Goal: Task Accomplishment & Management: Use online tool/utility

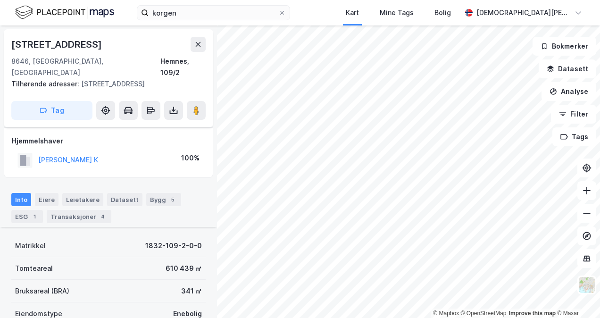
scroll to position [158, 0]
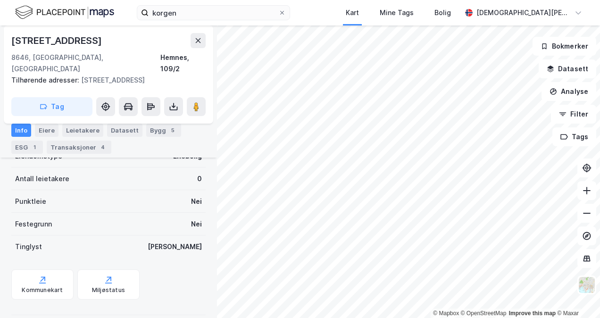
click at [199, 44] on button at bounding box center [198, 40] width 15 height 15
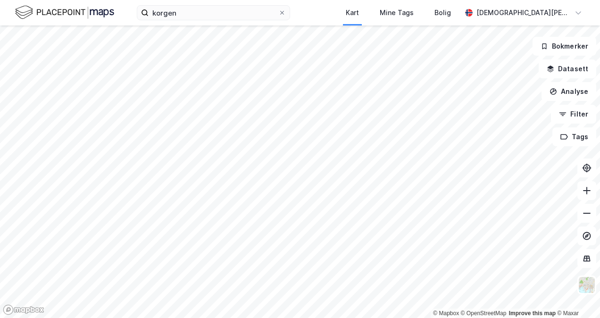
click at [76, 10] on img at bounding box center [64, 12] width 99 height 17
click at [555, 12] on div "[DEMOGRAPHIC_DATA][PERSON_NAME]" at bounding box center [524, 12] width 94 height 11
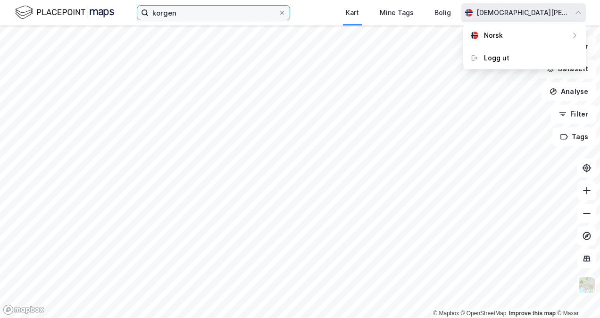
click at [180, 20] on label "korgen" at bounding box center [213, 12] width 153 height 15
click at [180, 20] on input "korgen" at bounding box center [214, 13] width 130 height 14
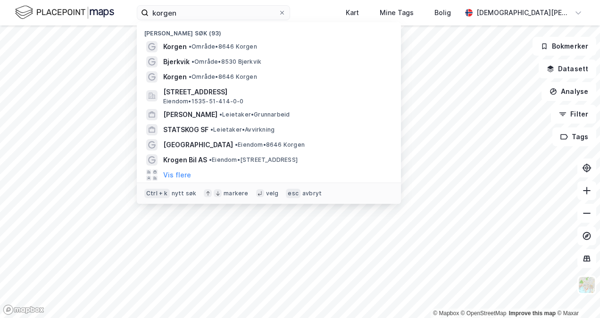
click at [175, 48] on span "Korgen" at bounding box center [175, 46] width 24 height 11
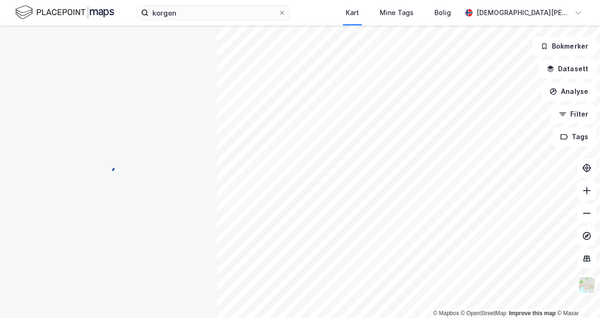
scroll to position [158, 0]
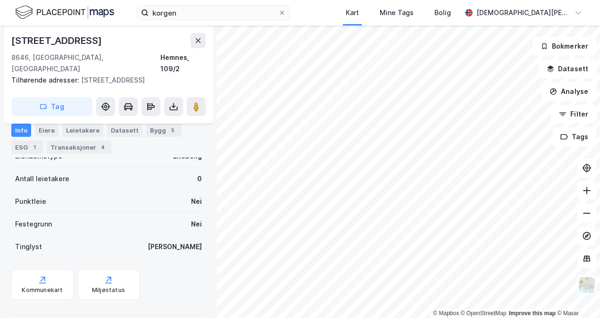
click at [538, 15] on div "[DEMOGRAPHIC_DATA][PERSON_NAME]" at bounding box center [524, 12] width 94 height 11
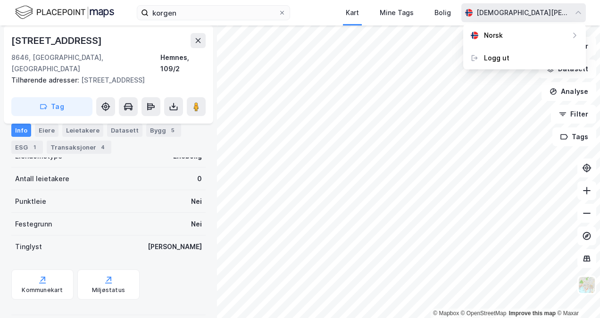
click at [451, 12] on div "Bolig" at bounding box center [443, 12] width 17 height 11
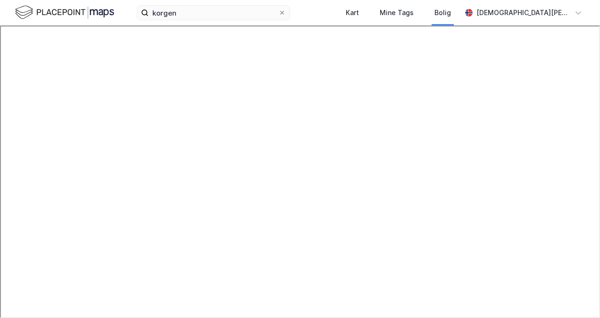
click at [72, 7] on img at bounding box center [64, 12] width 99 height 17
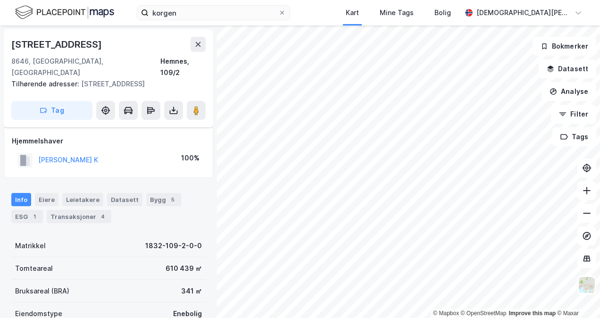
scroll to position [158, 0]
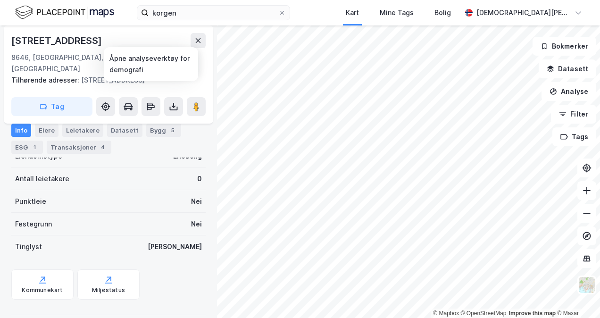
click at [155, 97] on button at bounding box center [151, 106] width 19 height 19
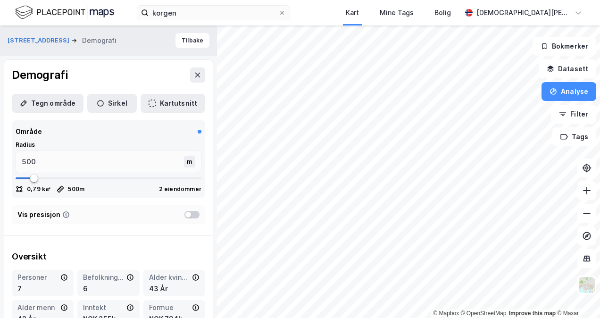
click at [197, 71] on button at bounding box center [197, 75] width 15 height 15
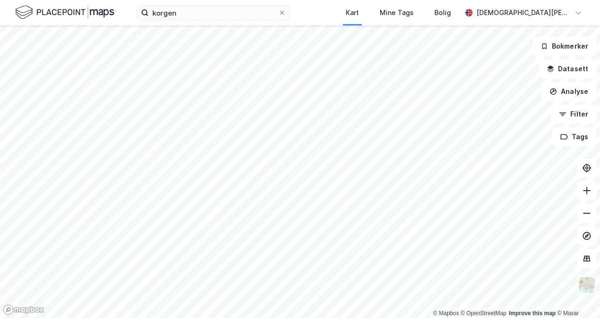
click at [519, 9] on div "[DEMOGRAPHIC_DATA][PERSON_NAME]" at bounding box center [524, 12] width 94 height 11
click at [454, 19] on div "Bolig" at bounding box center [443, 12] width 22 height 17
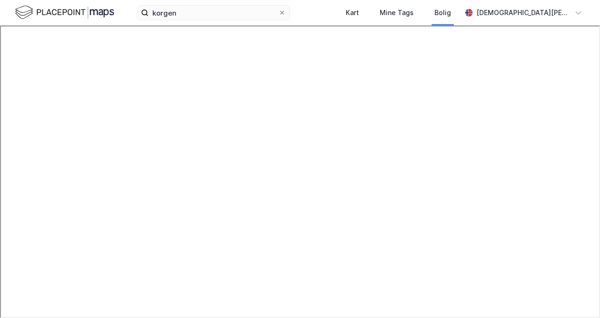
click at [537, 18] on div "[DEMOGRAPHIC_DATA][PERSON_NAME]" at bounding box center [524, 12] width 125 height 19
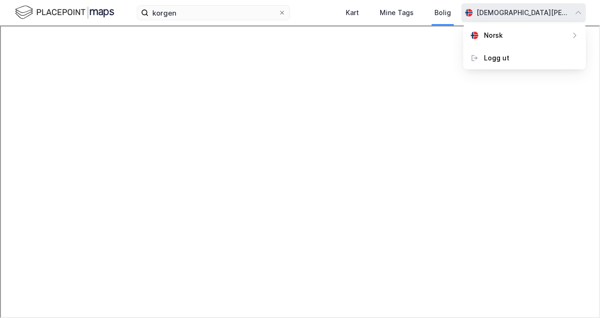
click at [63, 15] on img at bounding box center [64, 12] width 99 height 17
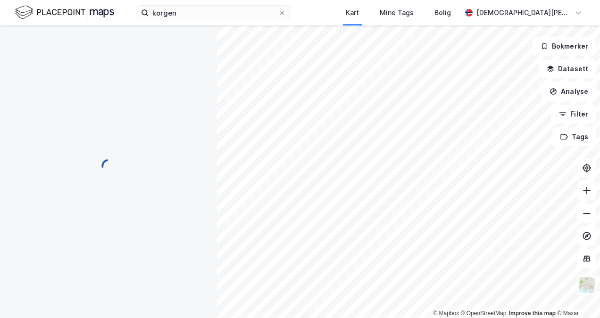
scroll to position [158, 0]
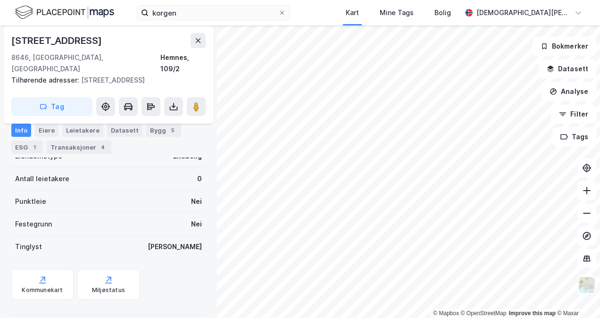
click at [45, 131] on div "Eiere" at bounding box center [47, 130] width 24 height 13
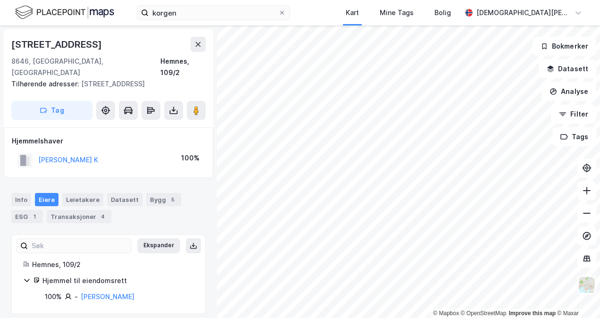
click at [48, 11] on img at bounding box center [64, 12] width 99 height 17
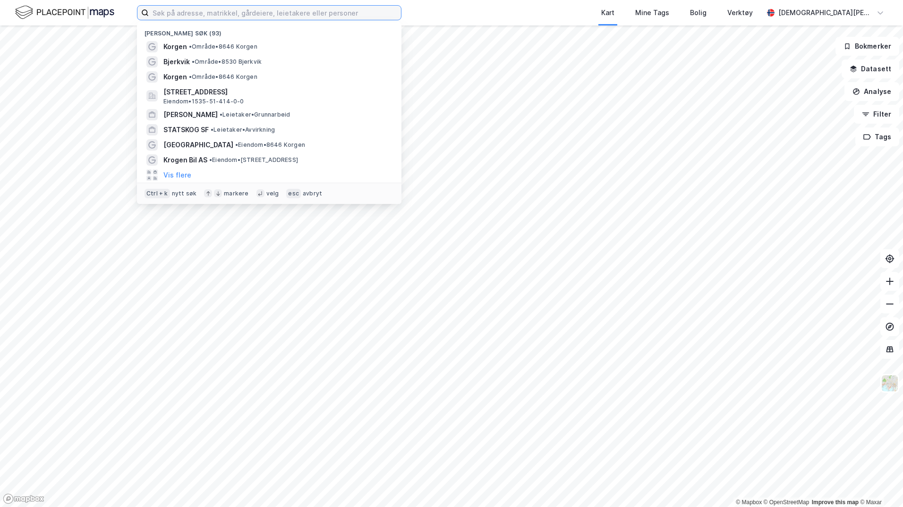
click at [260, 15] on input at bounding box center [275, 13] width 252 height 14
type input "j"
type input "k"
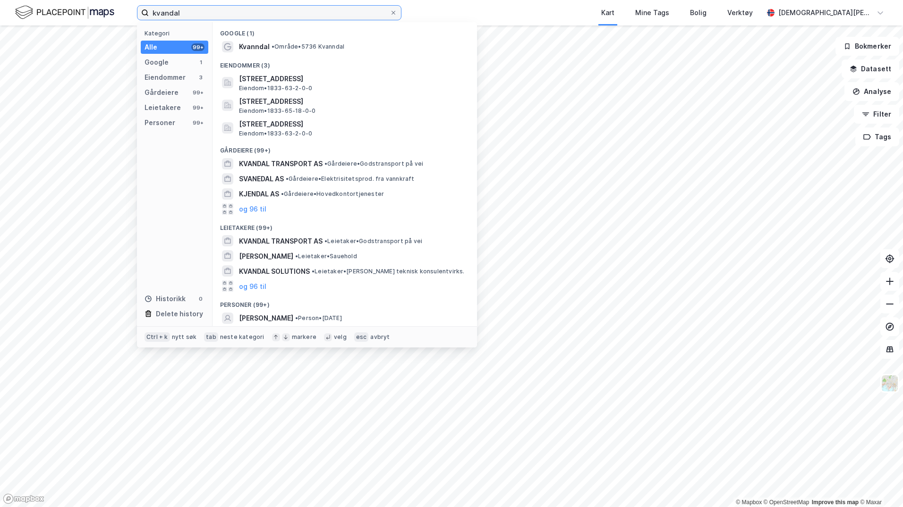
type input "kvandal"
click at [268, 51] on span "Kvanndal" at bounding box center [254, 46] width 31 height 11
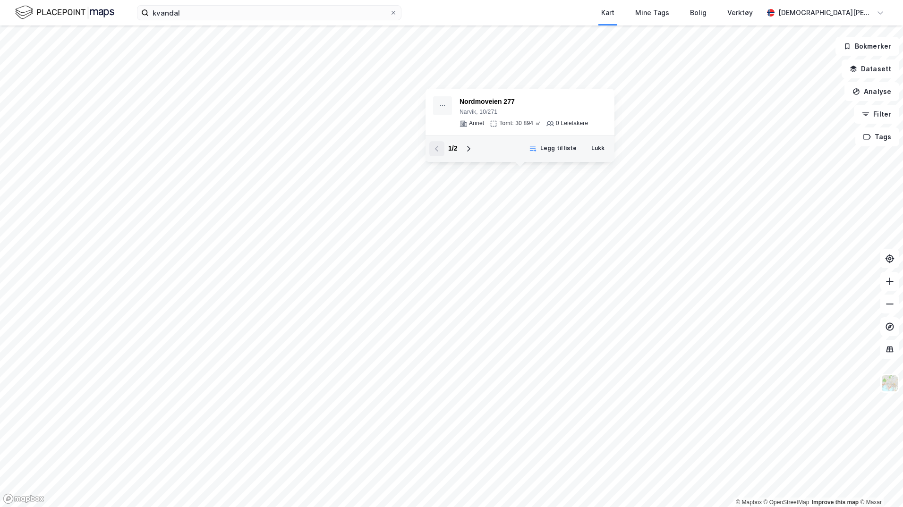
click at [879, 70] on button "Datasett" at bounding box center [870, 68] width 58 height 19
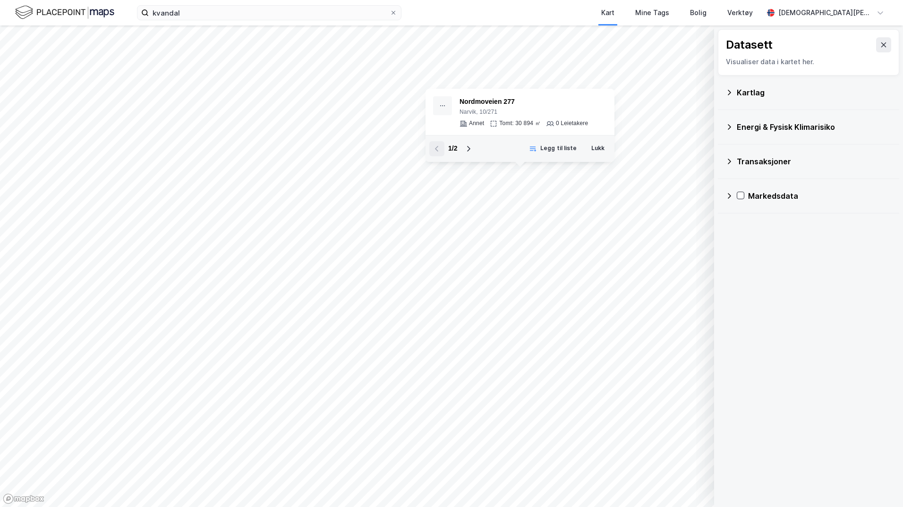
click at [755, 20] on div "Verktøy" at bounding box center [739, 12] width 31 height 17
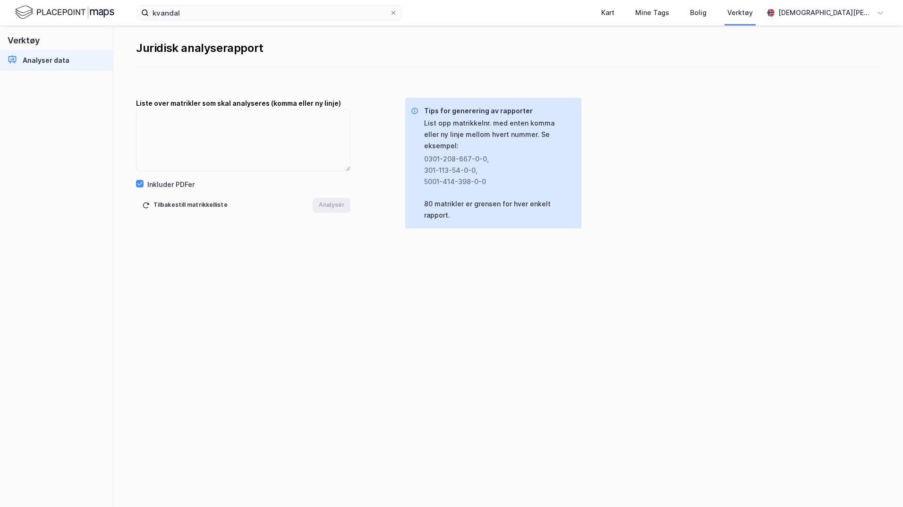
click at [614, 13] on div "Kart" at bounding box center [607, 12] width 13 height 11
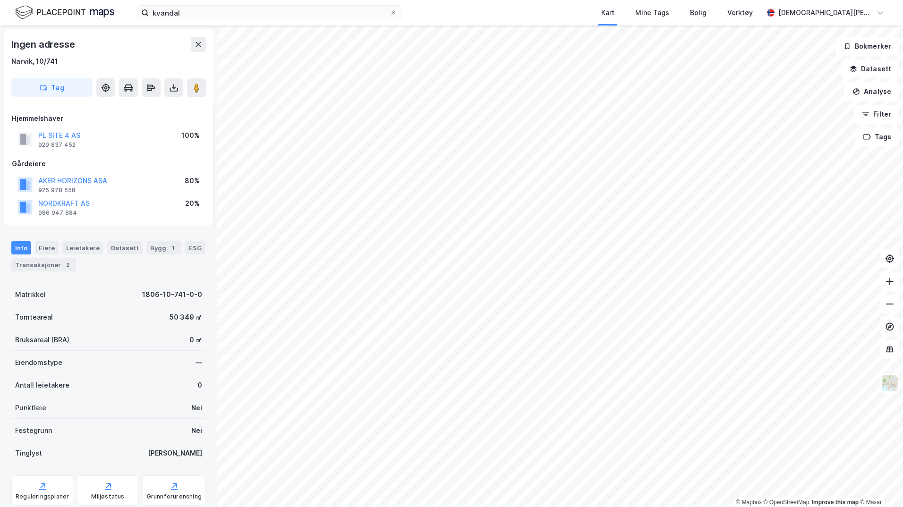
click at [763, 25] on div "Verktøy" at bounding box center [740, 12] width 46 height 25
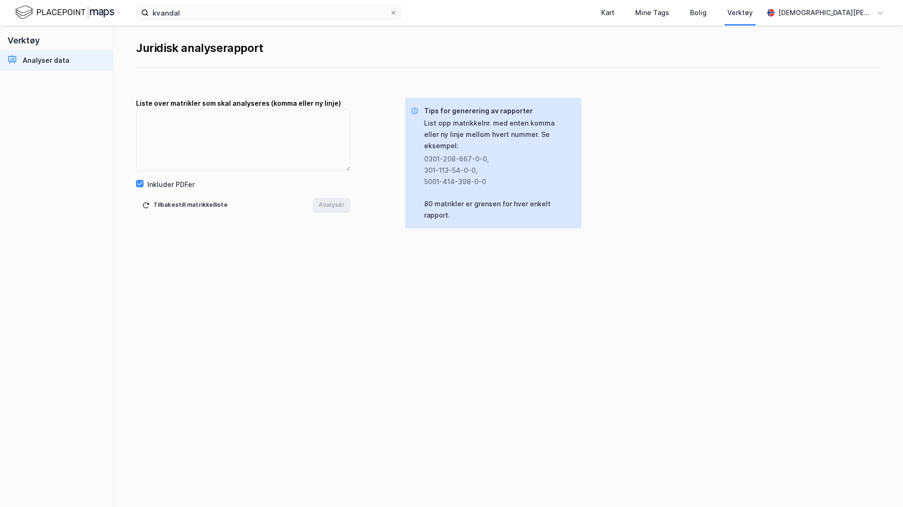
click at [27, 60] on div "Analyser data" at bounding box center [46, 60] width 47 height 11
click at [213, 116] on textarea at bounding box center [242, 140] width 213 height 61
paste textarea "1832-109-2-0-0"
type textarea "1832-109-2-0-0"
click at [325, 206] on button "Analysér" at bounding box center [332, 205] width 38 height 15
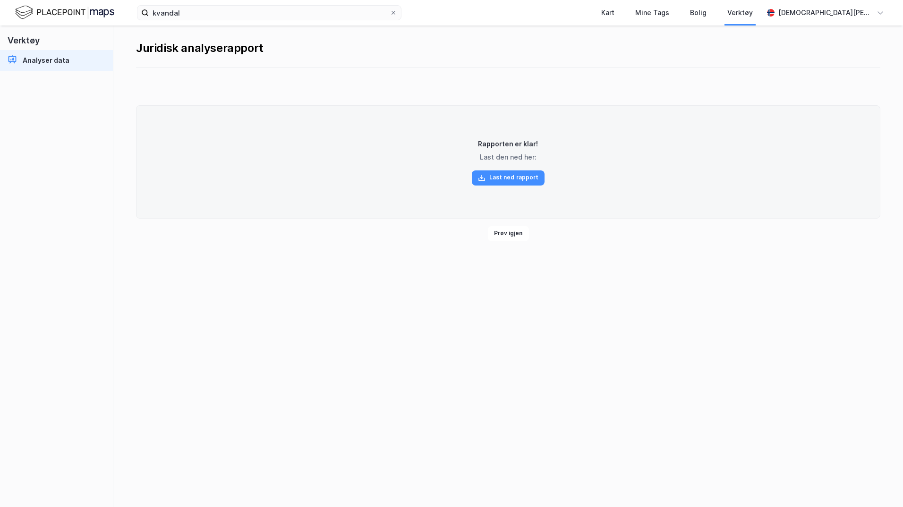
click at [526, 187] on div "Rapporten er klar! Last den ned her: Last ned rapport" at bounding box center [508, 161] width 744 height 113
click at [529, 180] on button "Last ned rapport" at bounding box center [508, 177] width 73 height 15
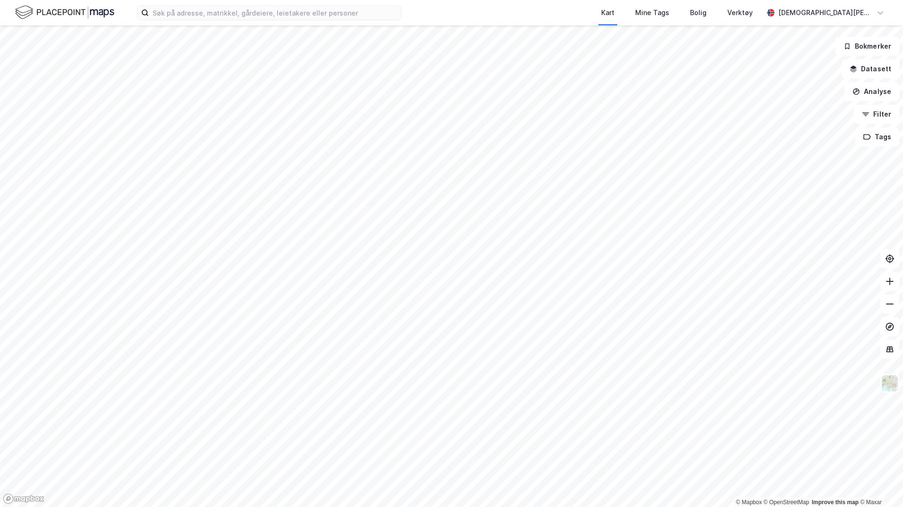
click at [752, 12] on div "Verktøy" at bounding box center [739, 12] width 25 height 11
click at [304, 9] on input at bounding box center [275, 13] width 252 height 14
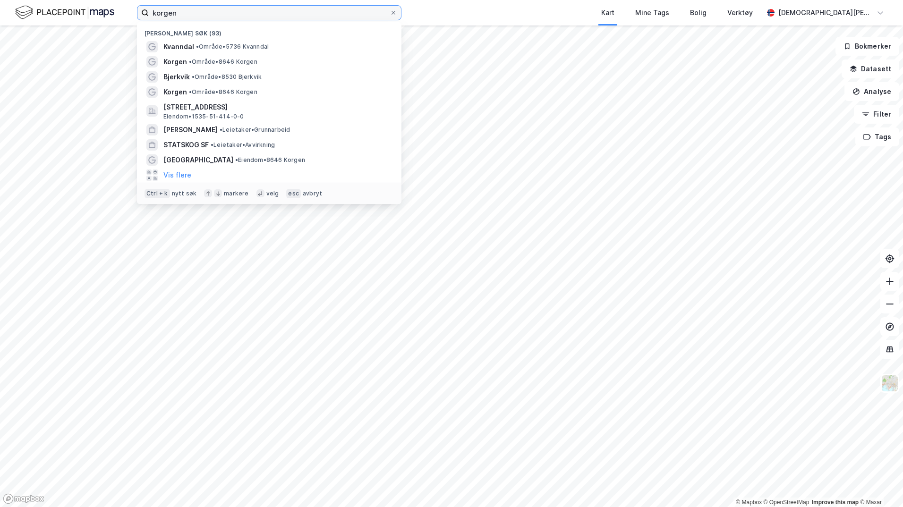
type input "korgen"
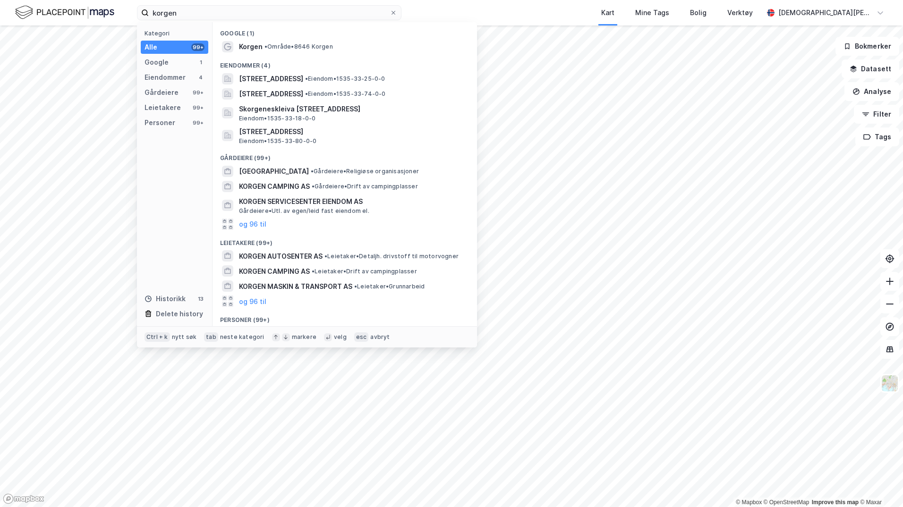
click at [295, 52] on div "Korgen • Område • 8646 Korgen" at bounding box center [353, 46] width 228 height 11
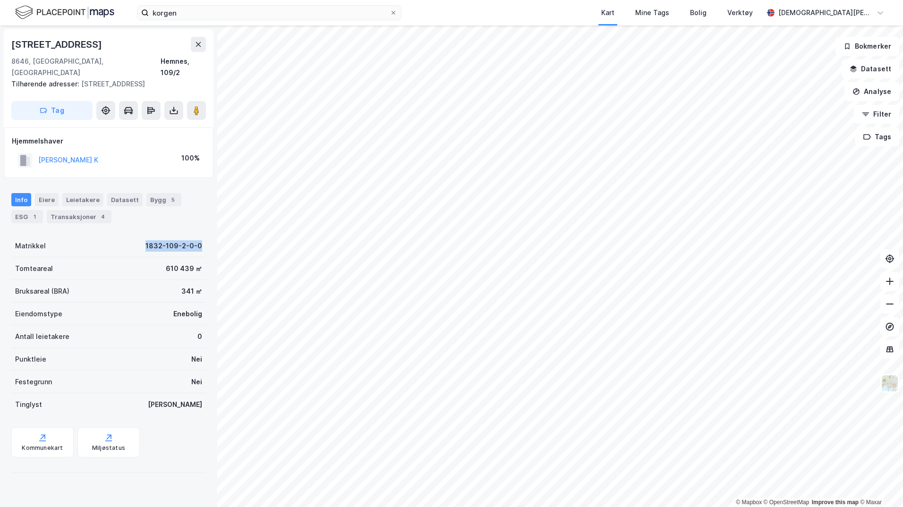
drag, startPoint x: 128, startPoint y: 232, endPoint x: 199, endPoint y: 236, distance: 71.4
click at [199, 236] on div "[STREET_ADDRESS], [GEOGRAPHIC_DATA] Hemnes, 109/2 Tilhørende adresser: [STREET_…" at bounding box center [108, 266] width 217 height 482
copy div "1832-109-2-0-0"
click at [183, 240] on div "1832-109-2-0-0" at bounding box center [173, 245] width 57 height 11
